Goal: Information Seeking & Learning: Learn about a topic

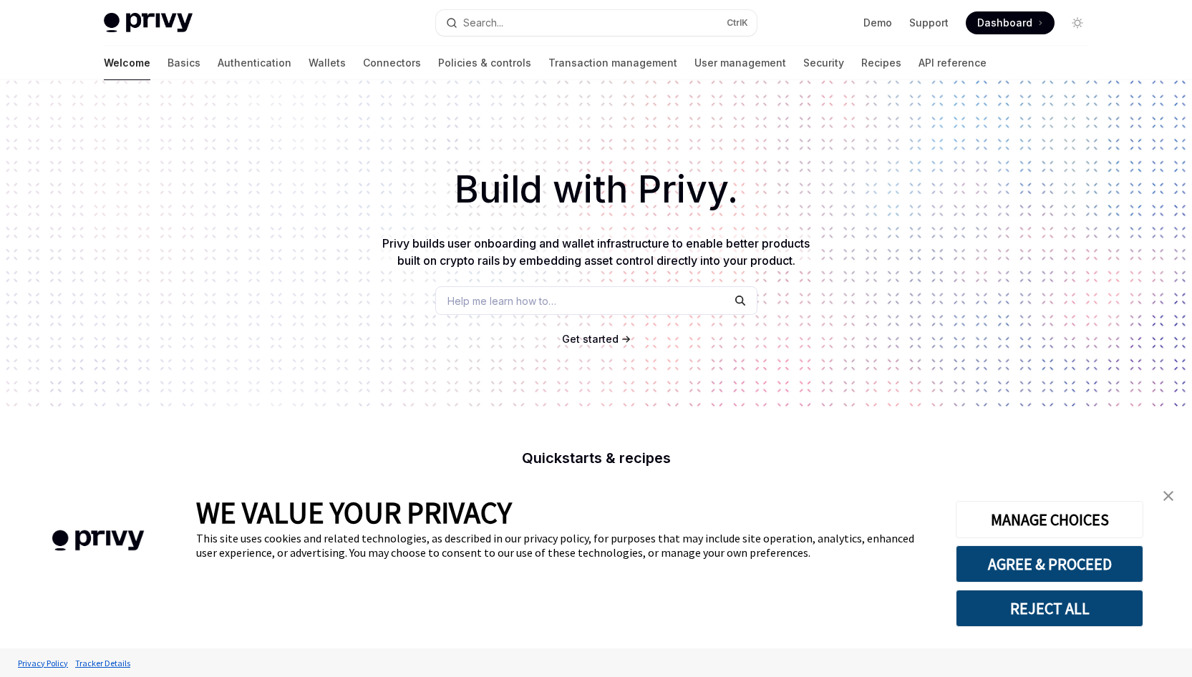
type textarea "*"
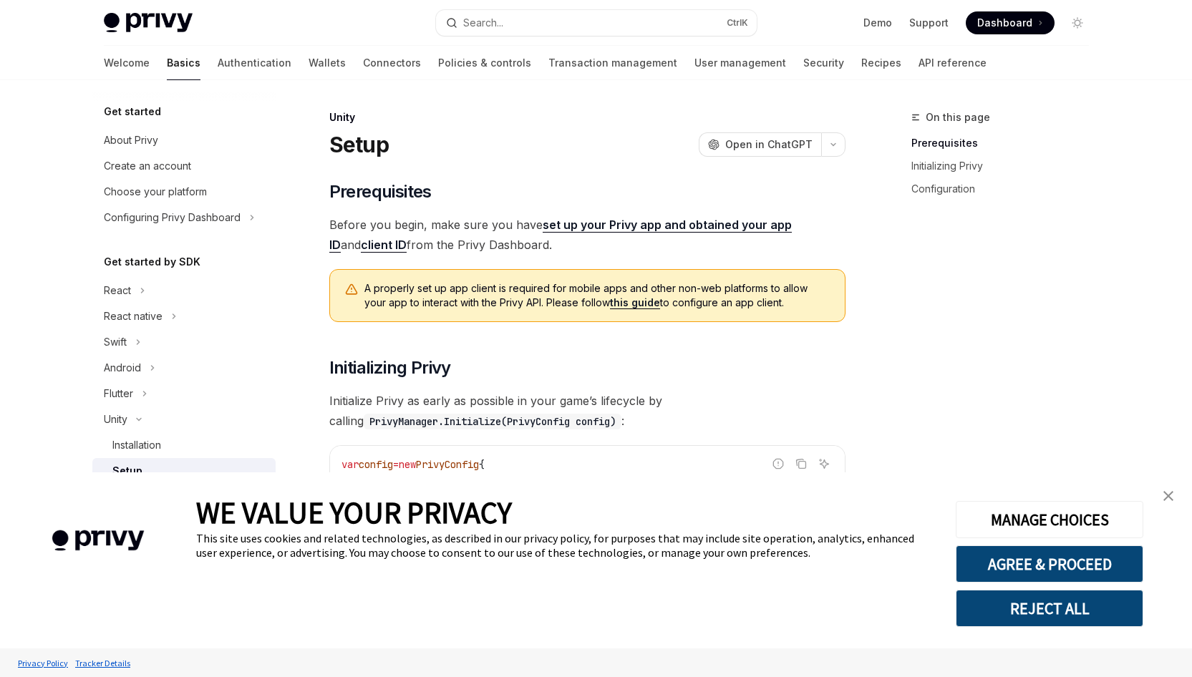
type textarea "*"
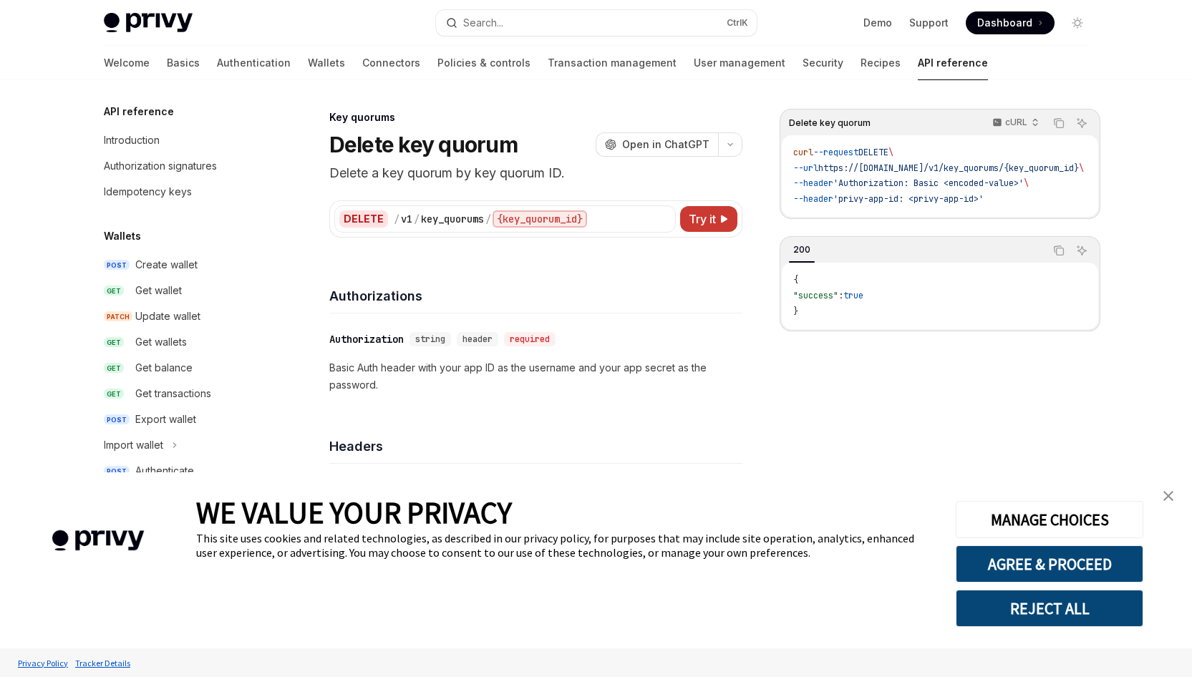
scroll to position [827, 0]
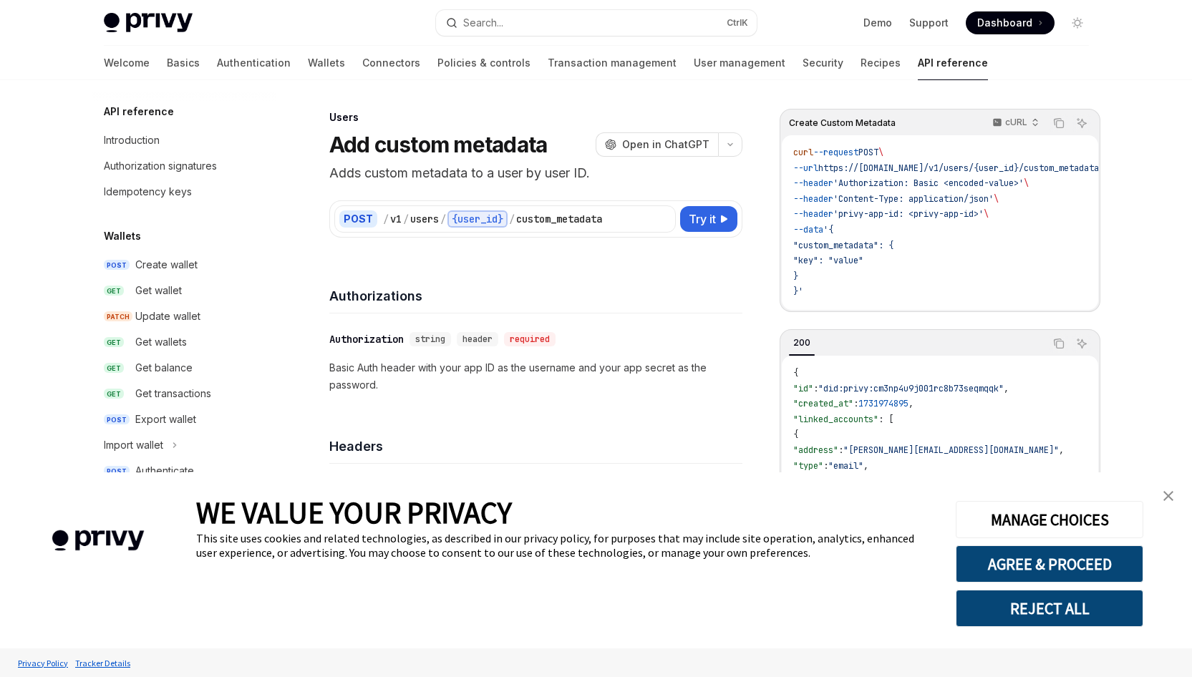
scroll to position [827, 0]
